Goal: Navigation & Orientation: Find specific page/section

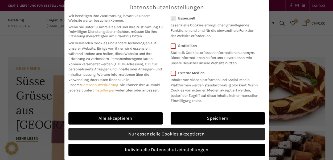
click at [170, 137] on link "Nur essenzielle Cookies akzeptieren" at bounding box center [166, 134] width 196 height 12
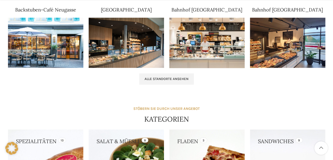
scroll to position [373, 0]
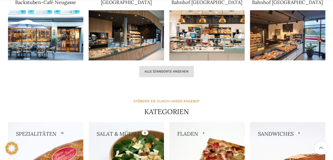
click at [161, 74] on link "Alle Standorte ansehen" at bounding box center [166, 71] width 55 height 11
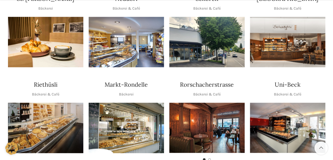
scroll to position [240, 0]
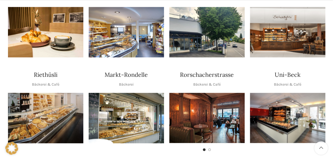
click at [285, 71] on h4 "Uni-Beck" at bounding box center [288, 75] width 26 height 8
click at [284, 31] on img "1 / 1" at bounding box center [287, 32] width 75 height 50
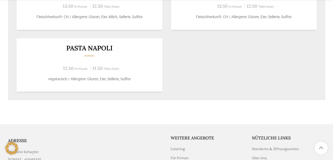
scroll to position [506, 0]
